Goal: Check status: Check status

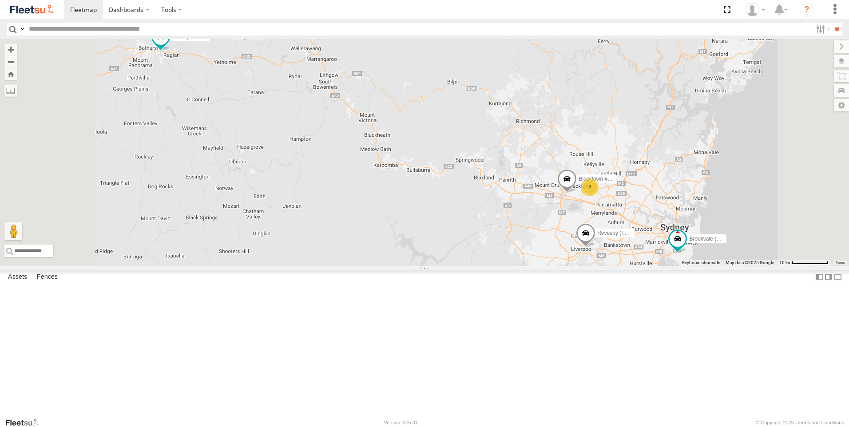
click at [360, 203] on div "Brookvale (T10 - [PERSON_NAME]) Rural (T08 - [PERSON_NAME]) 2 Blacktown #2 (T05…" at bounding box center [424, 152] width 849 height 227
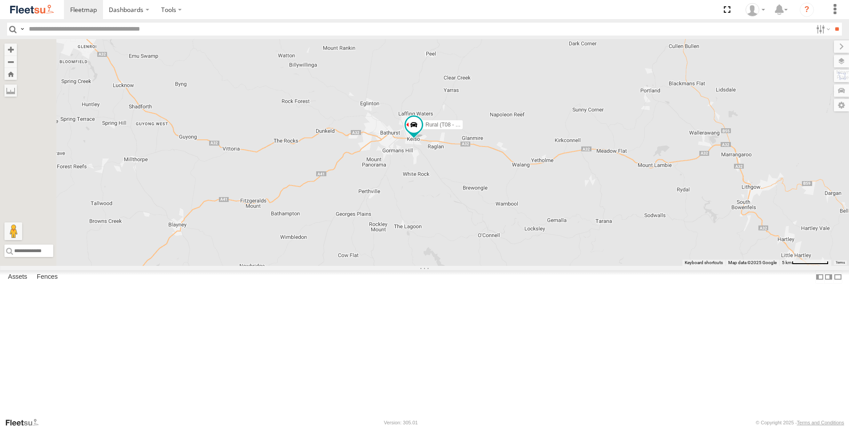
drag, startPoint x: 341, startPoint y: 167, endPoint x: 684, endPoint y: 333, distance: 380.3
click at [684, 266] on div "Brookvale (T10 - [PERSON_NAME]) Rural (T08 - [PERSON_NAME]) Blacktown #2 (T05 -…" at bounding box center [424, 152] width 849 height 227
click at [567, 266] on div "Brookvale (T10 - [PERSON_NAME]) Rural (T08 - [PERSON_NAME]) Blacktown #2 (T05 -…" at bounding box center [424, 152] width 849 height 227
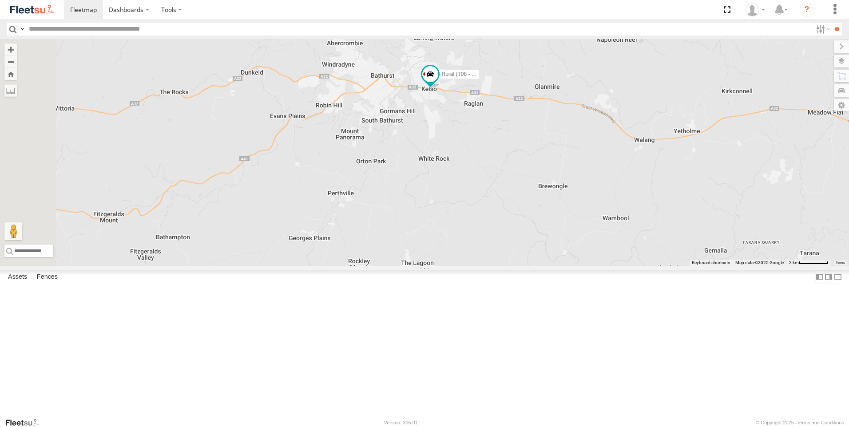
drag, startPoint x: 548, startPoint y: 270, endPoint x: 606, endPoint y: 291, distance: 62.2
click at [606, 266] on div "Brookvale (T10 - [PERSON_NAME]) Rural (T08 - [PERSON_NAME]) Blacktown #2 (T05 -…" at bounding box center [424, 152] width 849 height 227
click at [438, 82] on span at bounding box center [430, 74] width 16 height 16
click at [603, 266] on div "Brookvale (T10 - [PERSON_NAME]) Rural (T08 - [PERSON_NAME]) Blacktown #2 (T05 -…" at bounding box center [424, 152] width 849 height 227
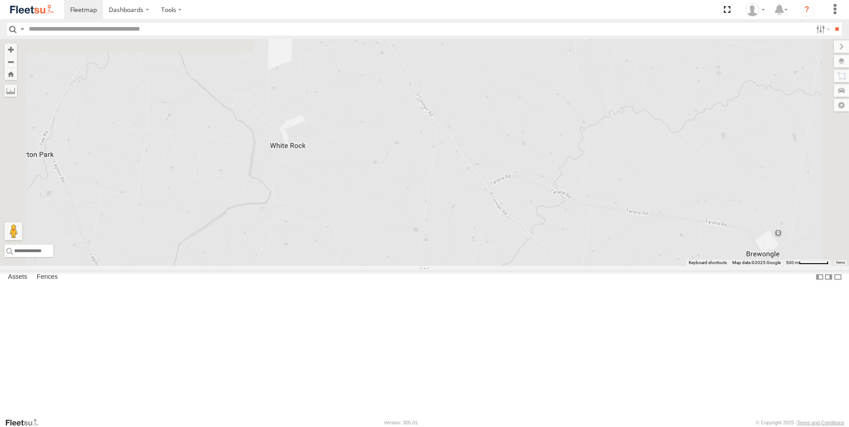
drag, startPoint x: 498, startPoint y: 179, endPoint x: 508, endPoint y: 334, distance: 154.9
click at [509, 266] on div "Brookvale (T10 - [PERSON_NAME]) Rural (T08 - [PERSON_NAME]) Blacktown #2 (T05 -…" at bounding box center [424, 152] width 849 height 227
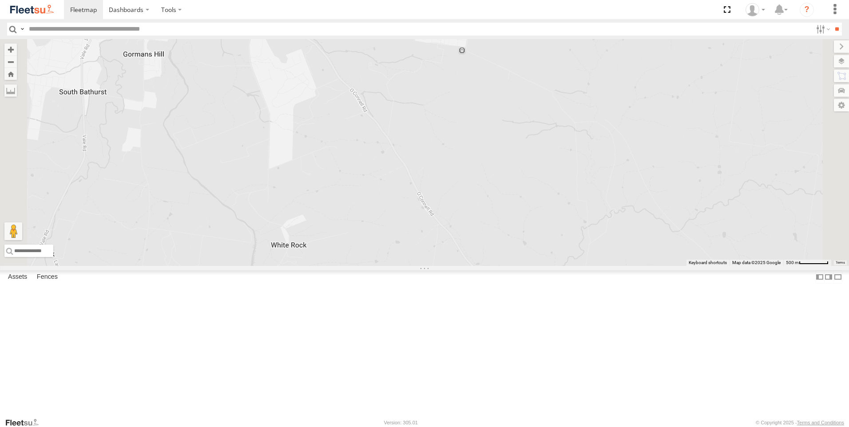
drag, startPoint x: 494, startPoint y: 243, endPoint x: 501, endPoint y: 309, distance: 66.6
click at [501, 266] on div "Brookvale (T10 - [PERSON_NAME]) Rural (T08 - [PERSON_NAME]) Blacktown #2 (T05 -…" at bounding box center [424, 152] width 849 height 227
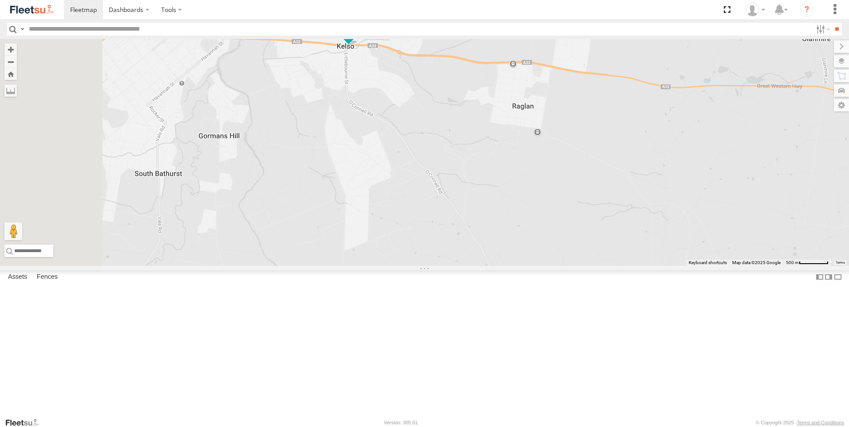
drag, startPoint x: 462, startPoint y: 223, endPoint x: 492, endPoint y: 226, distance: 30.4
click at [492, 226] on div "Brookvale (T10 - [PERSON_NAME]) Rural (T08 - [PERSON_NAME]) Blacktown #2 (T05 -…" at bounding box center [424, 152] width 849 height 227
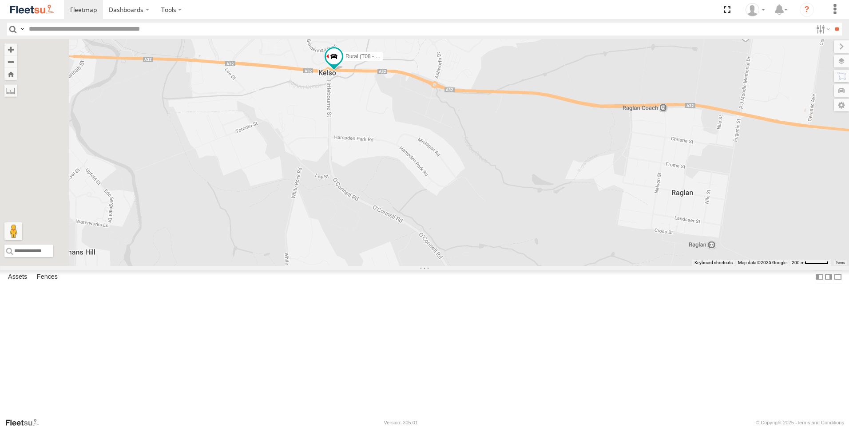
drag, startPoint x: 519, startPoint y: 163, endPoint x: 534, endPoint y: 296, distance: 133.2
click at [534, 266] on div "Brookvale (T10 - [PERSON_NAME]) Rural (T08 - [PERSON_NAME]) Blacktown #2 (T05 -…" at bounding box center [424, 152] width 849 height 227
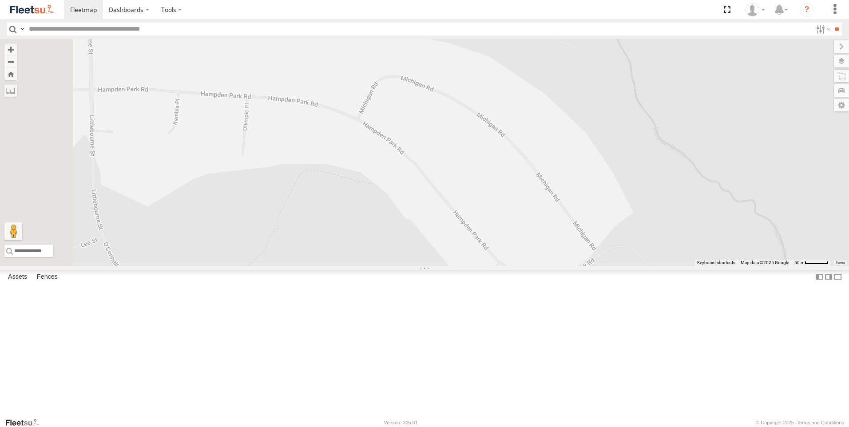
drag, startPoint x: 517, startPoint y: 233, endPoint x: 556, endPoint y: 372, distance: 144.3
click at [556, 266] on div "Brookvale (T10 - [PERSON_NAME]) Rural (T08 - [PERSON_NAME]) Blacktown #2 (T05 -…" at bounding box center [424, 152] width 849 height 227
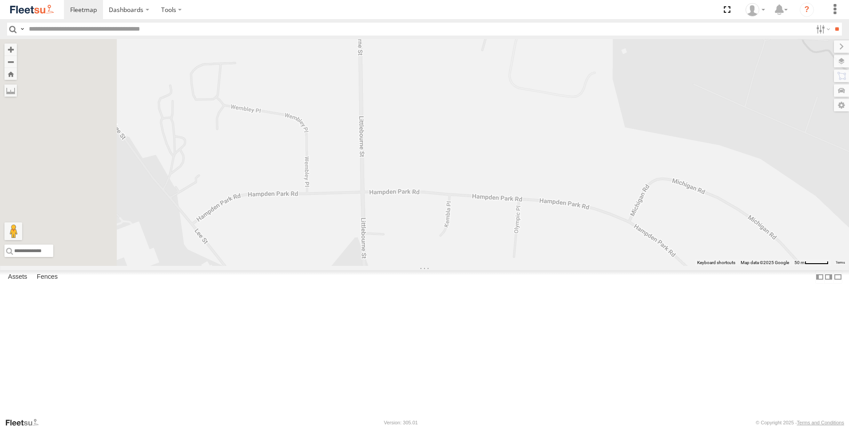
drag, startPoint x: 498, startPoint y: 230, endPoint x: 652, endPoint y: 349, distance: 195.1
click at [676, 266] on div "Brookvale (T10 - [PERSON_NAME]) Rural (T08 - [PERSON_NAME]) Blacktown #2 (T05 -…" at bounding box center [424, 152] width 849 height 227
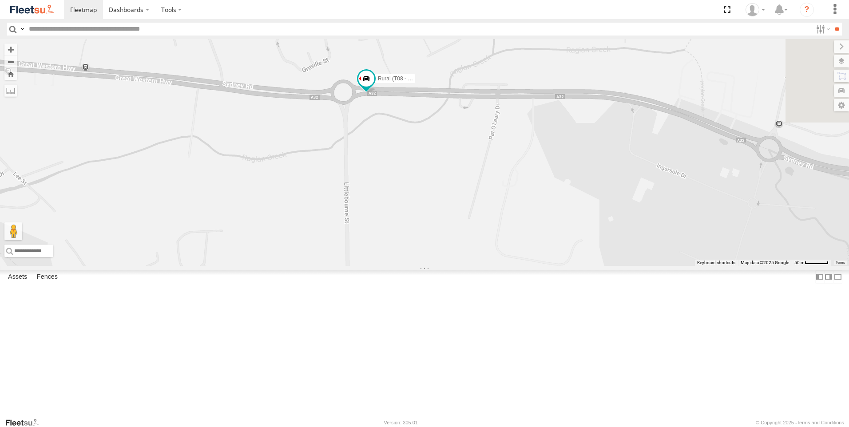
drag, startPoint x: 532, startPoint y: 199, endPoint x: 534, endPoint y: 269, distance: 69.3
click at [534, 266] on div "Brookvale (T10 - [PERSON_NAME]) Rural (T08 - [PERSON_NAME]) Blacktown #2 (T05 -…" at bounding box center [424, 152] width 849 height 227
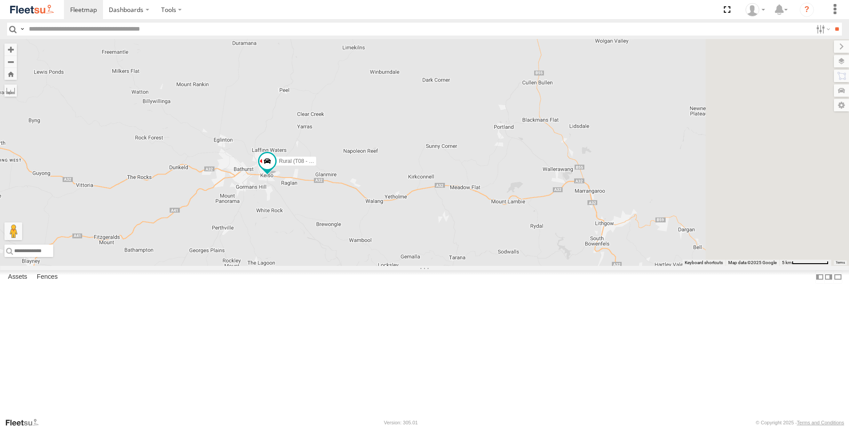
drag, startPoint x: 707, startPoint y: 281, endPoint x: 493, endPoint y: 257, distance: 215.4
click at [493, 257] on div "Brookvale (T10 - [PERSON_NAME]) Rural (T08 - [PERSON_NAME]) Blacktown #2 (T05 -…" at bounding box center [424, 152] width 849 height 227
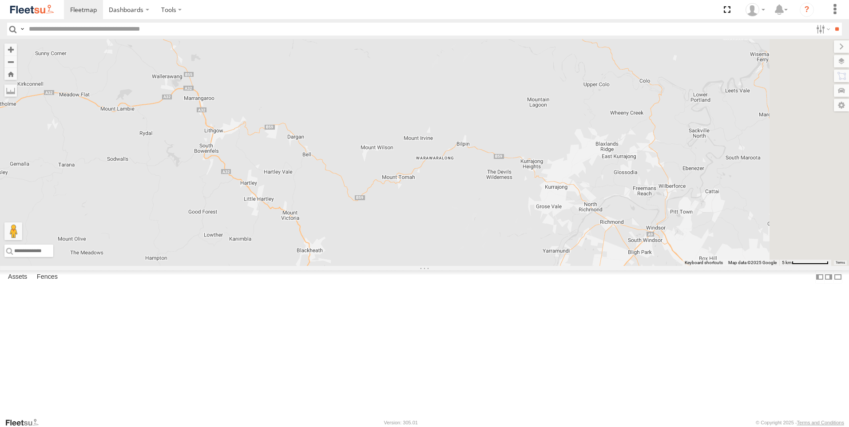
drag, startPoint x: 629, startPoint y: 256, endPoint x: 491, endPoint y: 190, distance: 153.2
click at [496, 194] on div "Brookvale (T10 - [PERSON_NAME]) Rural (T08 - [PERSON_NAME]) Blacktown #2 (T05 -…" at bounding box center [424, 152] width 849 height 227
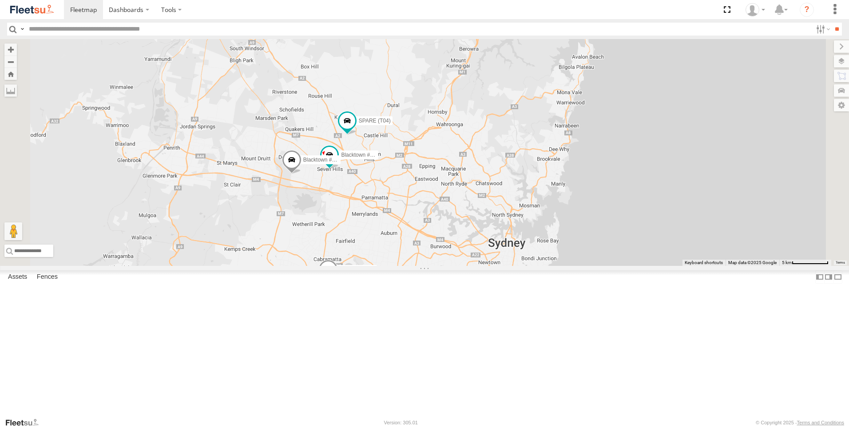
drag, startPoint x: 599, startPoint y: 247, endPoint x: 583, endPoint y: 167, distance: 81.2
click at [583, 169] on div "Brookvale (T10 - [PERSON_NAME]) Rural (T08 - [PERSON_NAME]) Revesby (T07 - [PER…" at bounding box center [424, 152] width 849 height 227
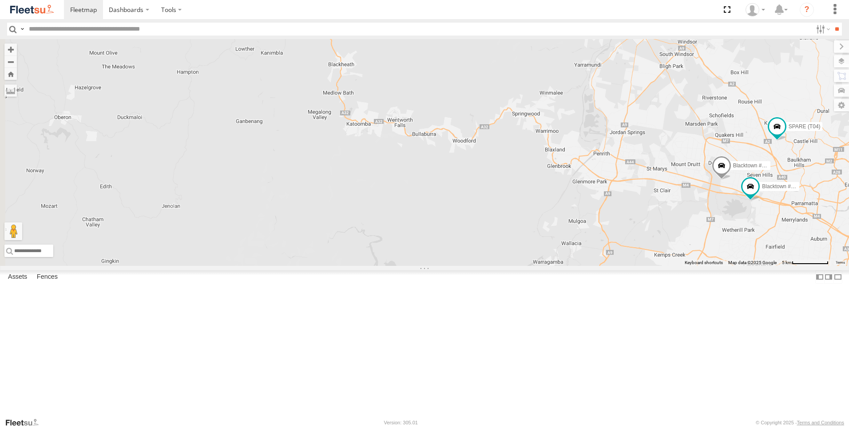
drag, startPoint x: 303, startPoint y: 282, endPoint x: 757, endPoint y: 279, distance: 454.0
click at [757, 266] on div "Brookvale (T10 - [PERSON_NAME]) Blacktown #1 (T09 - [PERSON_NAME]) Blacktown #2…" at bounding box center [424, 152] width 849 height 227
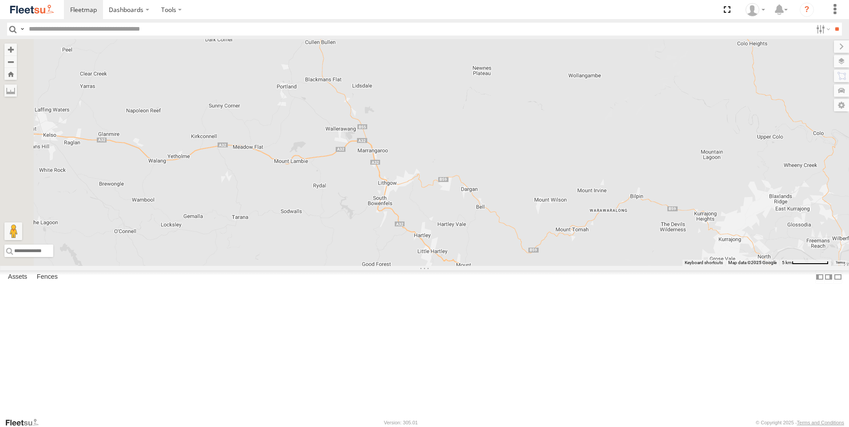
drag, startPoint x: 367, startPoint y: 157, endPoint x: 529, endPoint y: 400, distance: 291.5
click at [520, 266] on div "Brookvale (T10 - [PERSON_NAME]) Blacktown #1 (T09 - [PERSON_NAME]) Blacktown #2…" at bounding box center [424, 152] width 849 height 227
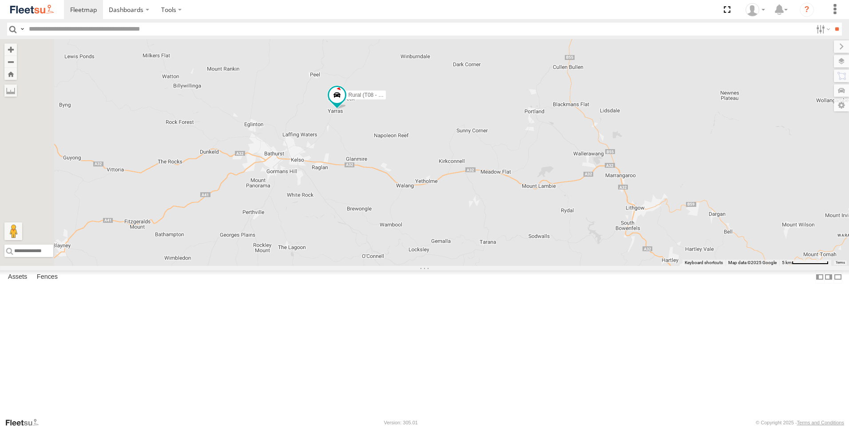
drag, startPoint x: 275, startPoint y: 248, endPoint x: 509, endPoint y: 262, distance: 234.1
click at [509, 262] on div "Brookvale (T10 - [PERSON_NAME]) Blacktown #1 (T09 - [PERSON_NAME]) Blacktown #2…" at bounding box center [424, 152] width 849 height 227
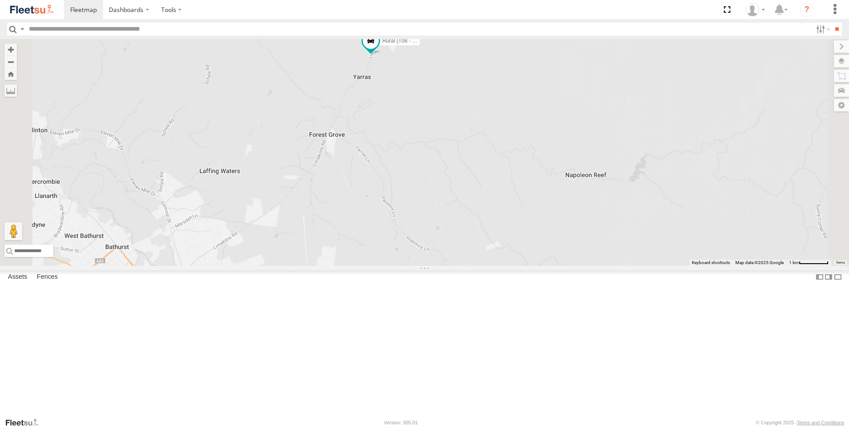
drag, startPoint x: 464, startPoint y: 177, endPoint x: 502, endPoint y: 291, distance: 119.6
click at [502, 266] on div "Brookvale (T10 - [PERSON_NAME]) Blacktown #1 (T09 - [PERSON_NAME]) Blacktown #2…" at bounding box center [424, 152] width 849 height 227
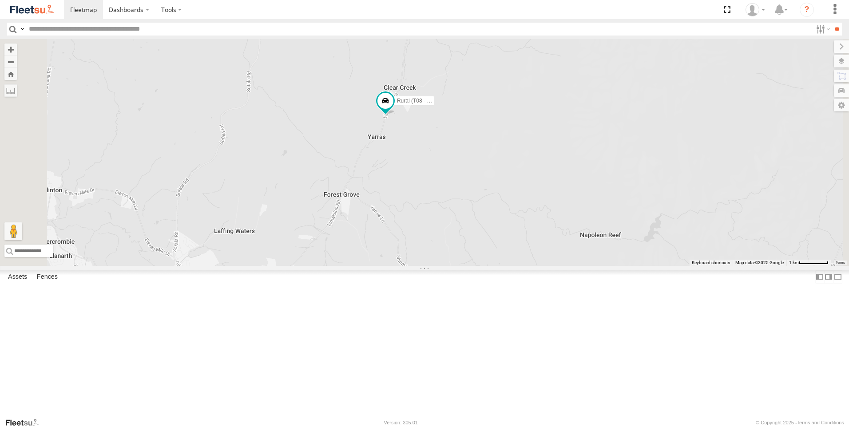
drag, startPoint x: 511, startPoint y: 248, endPoint x: 515, endPoint y: 264, distance: 16.5
click at [515, 264] on div "Brookvale (T10 - [PERSON_NAME]) Blacktown #1 (T09 - [PERSON_NAME]) Blacktown #2…" at bounding box center [424, 152] width 849 height 227
